Goal: Navigation & Orientation: Find specific page/section

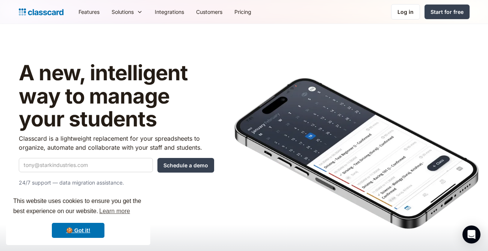
click at [427, 111] on img at bounding box center [357, 153] width 244 height 151
click at [338, 42] on header "A new, intelligent way to manage your students Classcard is a lightweight repla…" at bounding box center [244, 140] width 488 height 233
click at [403, 12] on div "Log in" at bounding box center [406, 12] width 16 height 8
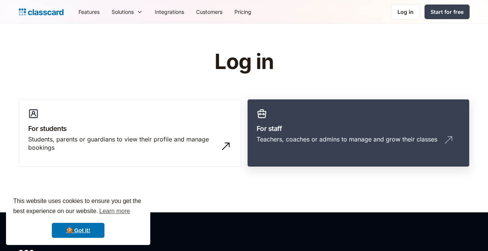
click at [280, 132] on h3 "For staff" at bounding box center [359, 129] width 204 height 10
